Goal: Information Seeking & Learning: Learn about a topic

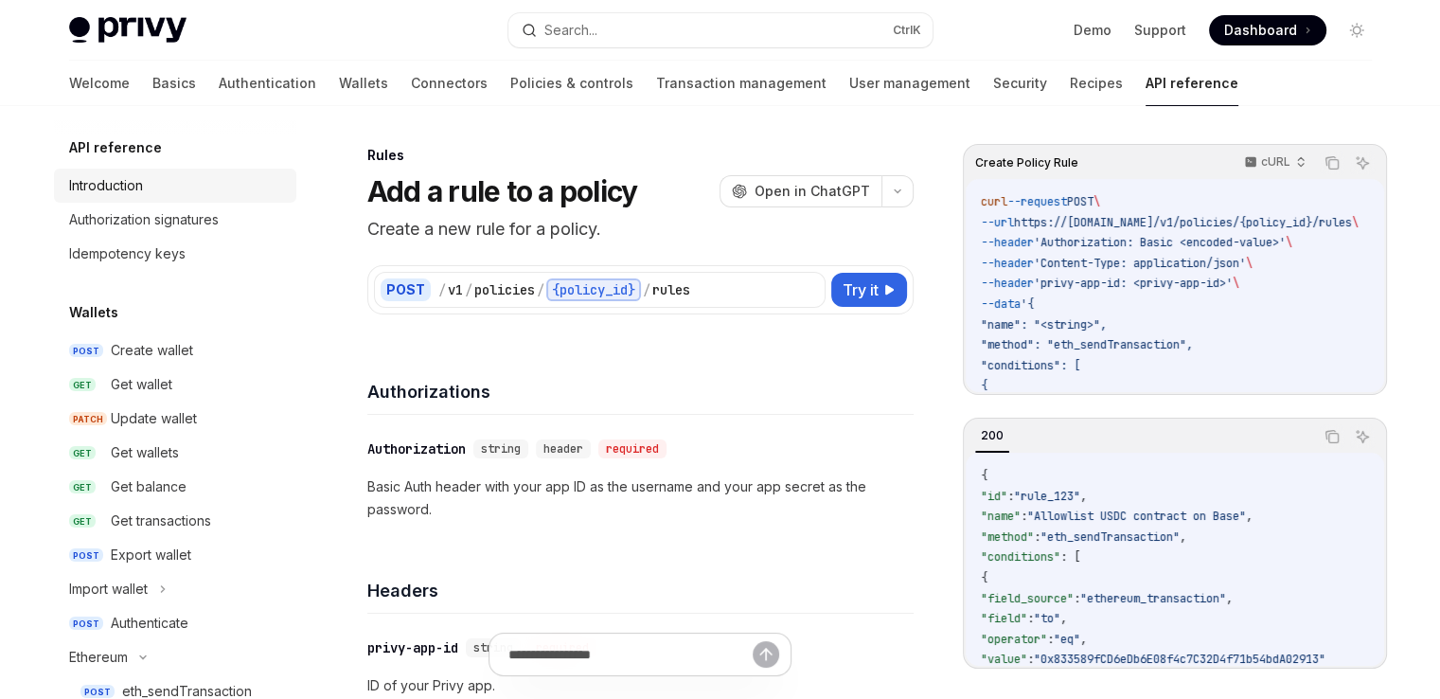
click at [169, 172] on link "Introduction" at bounding box center [175, 186] width 242 height 34
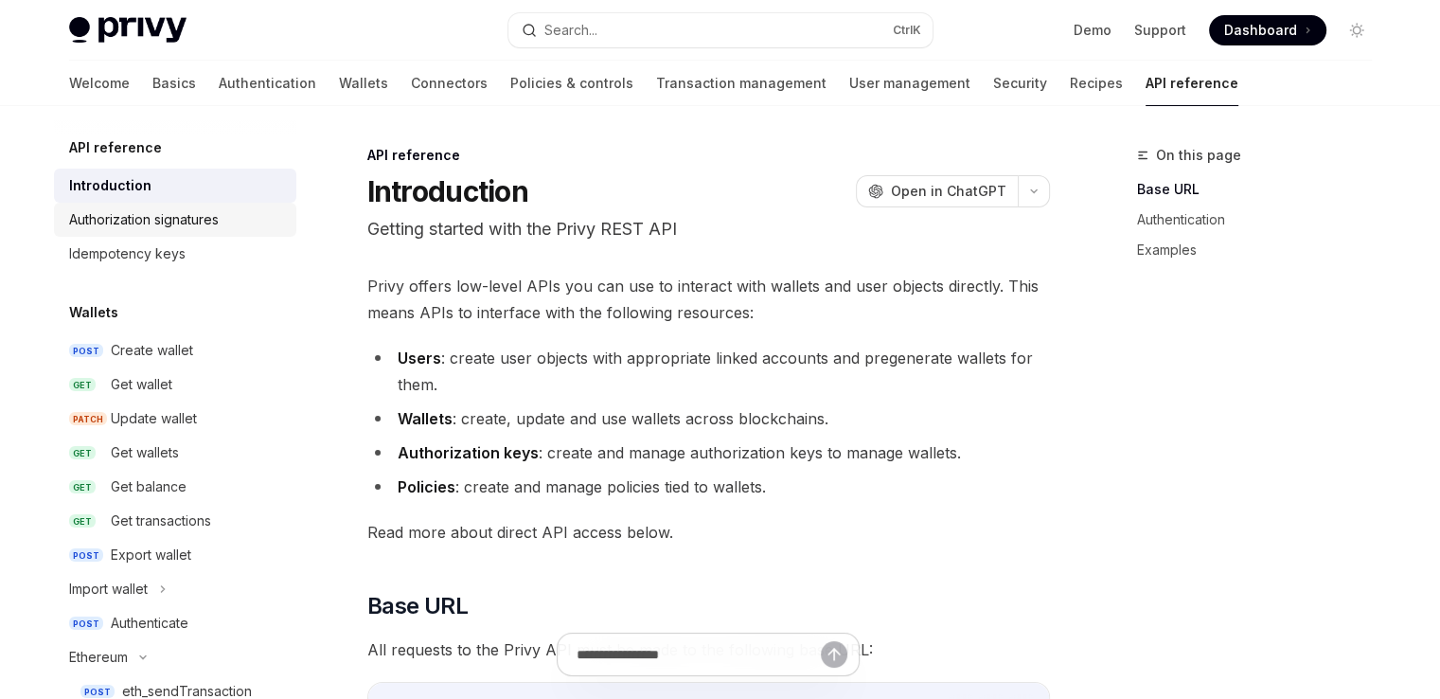
click at [174, 212] on div "Authorization signatures" at bounding box center [144, 219] width 150 height 23
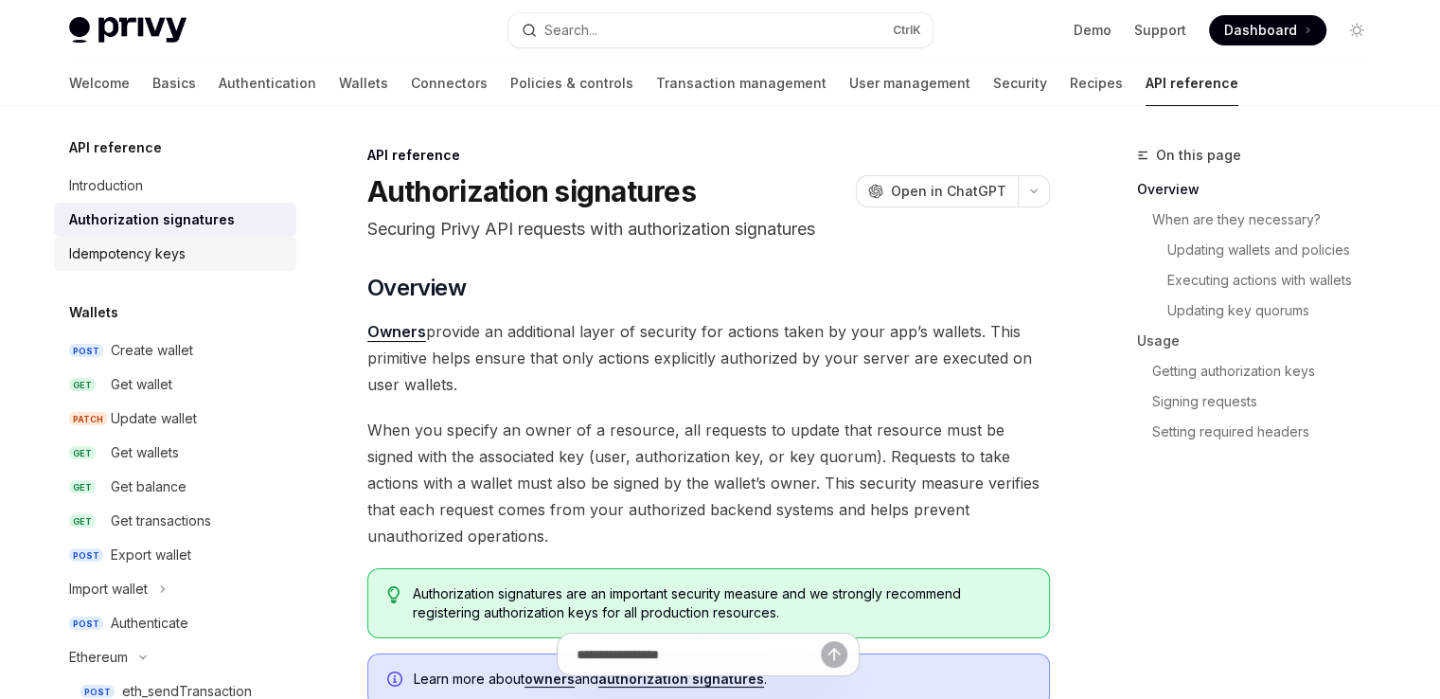
click at [169, 240] on link "Idempotency keys" at bounding box center [175, 254] width 242 height 34
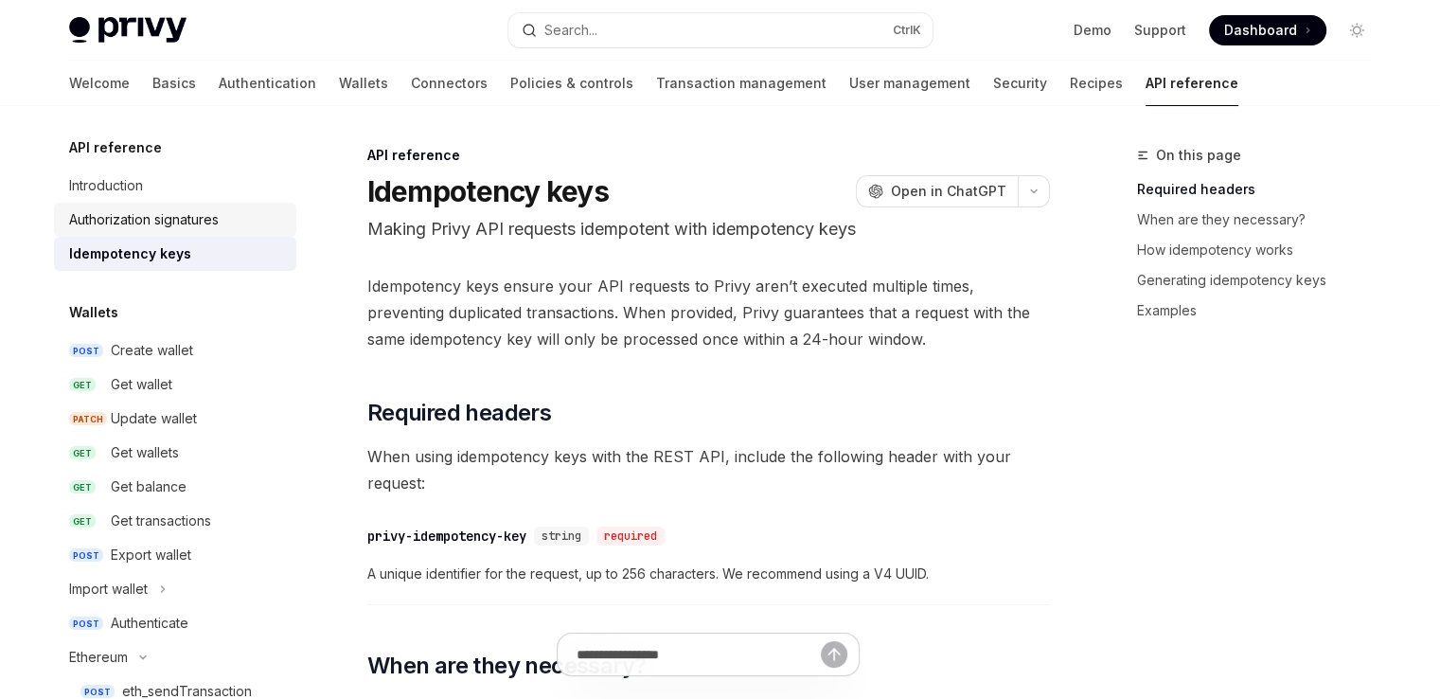
click at [187, 214] on div "Authorization signatures" at bounding box center [144, 219] width 150 height 23
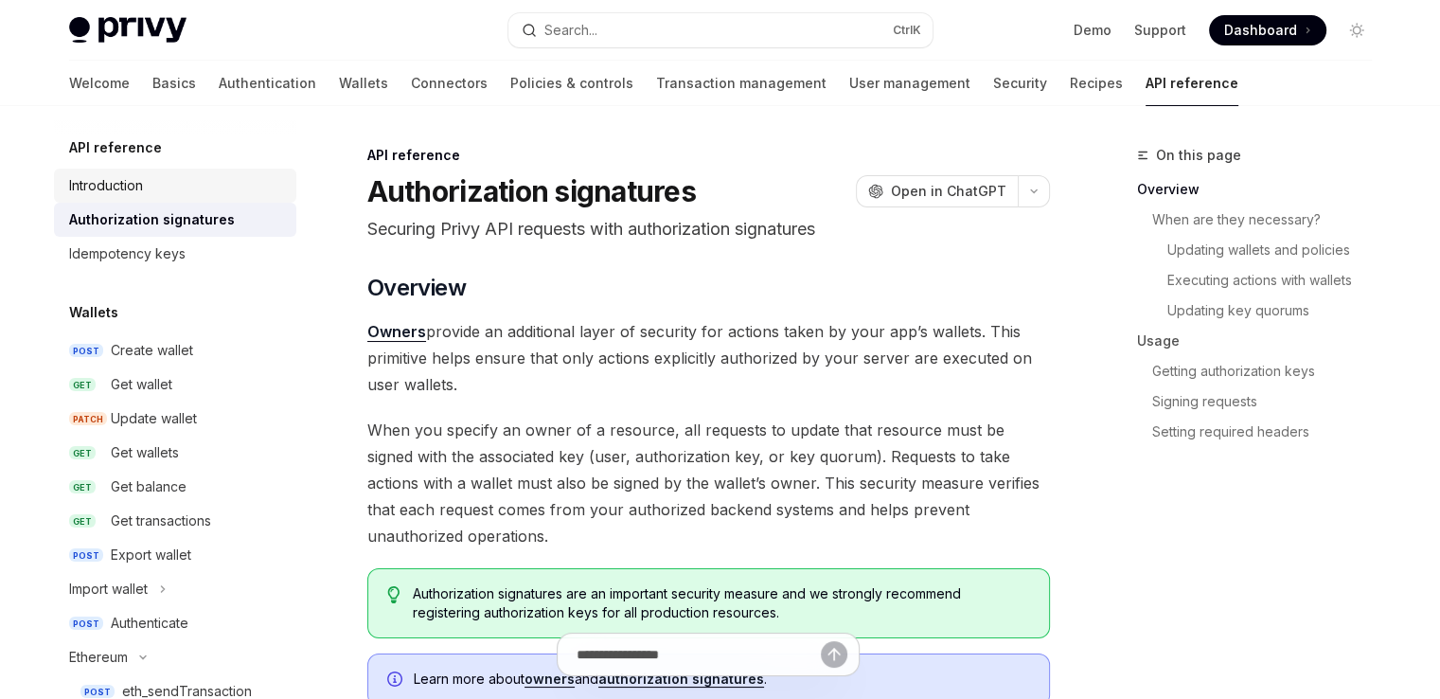
click at [194, 190] on div "Introduction" at bounding box center [177, 185] width 216 height 23
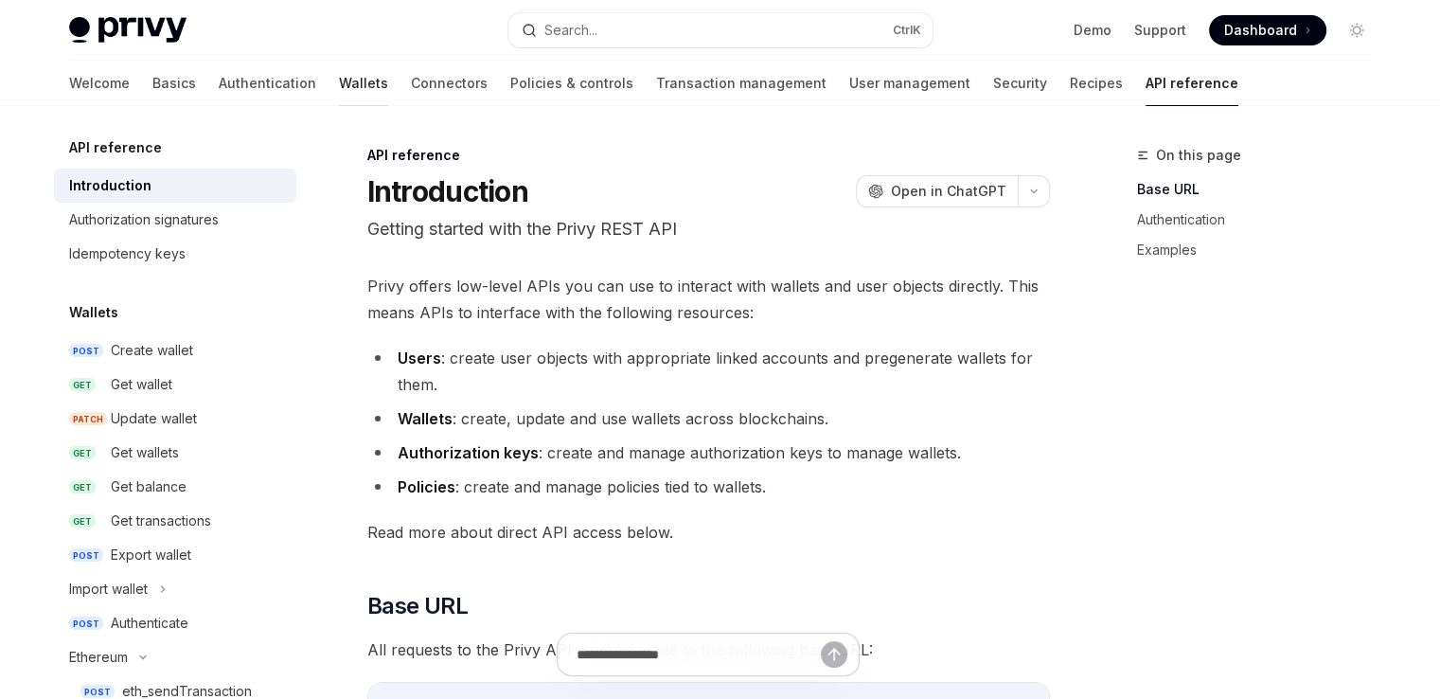
click at [339, 87] on link "Wallets" at bounding box center [363, 83] width 49 height 45
type textarea "*"
